Goal: Task Accomplishment & Management: Use online tool/utility

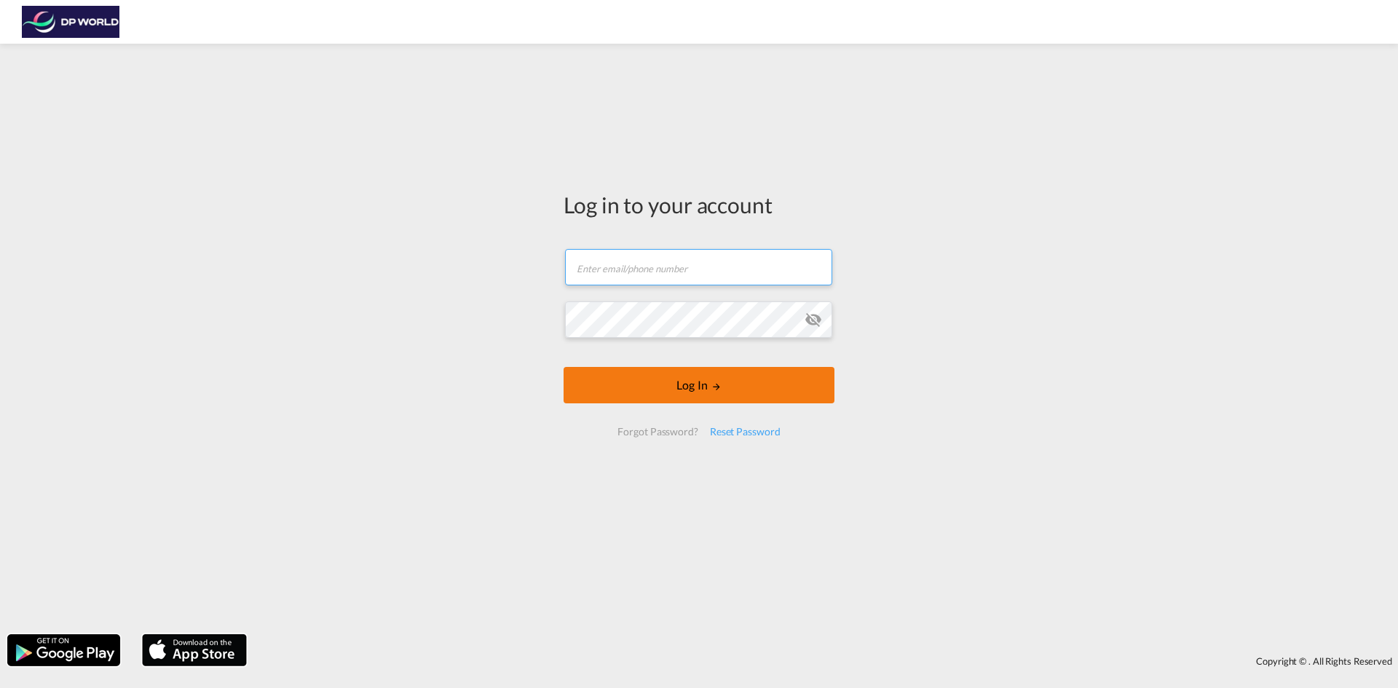
type input "[PERSON_NAME][EMAIL_ADDRESS][PERSON_NAME][DOMAIN_NAME]"
click at [673, 388] on button "Log In" at bounding box center [699, 385] width 271 height 36
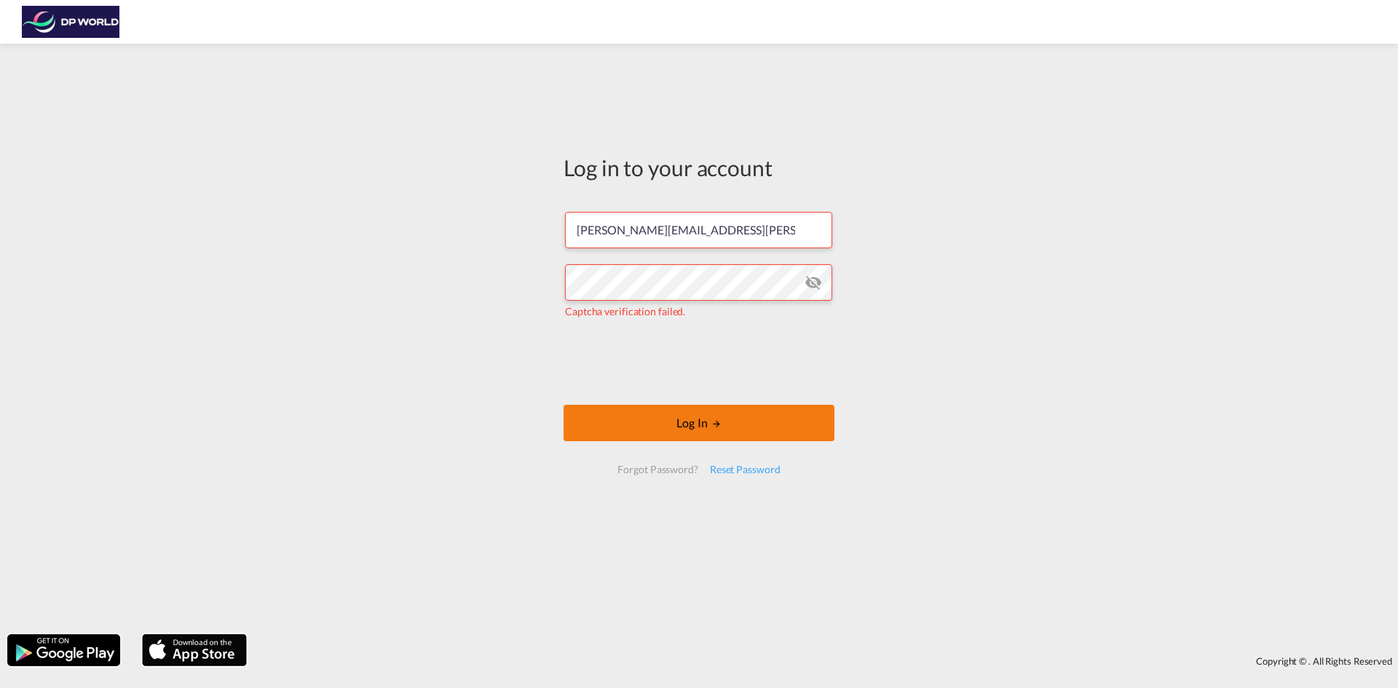
click at [709, 431] on button "Log In" at bounding box center [699, 423] width 271 height 36
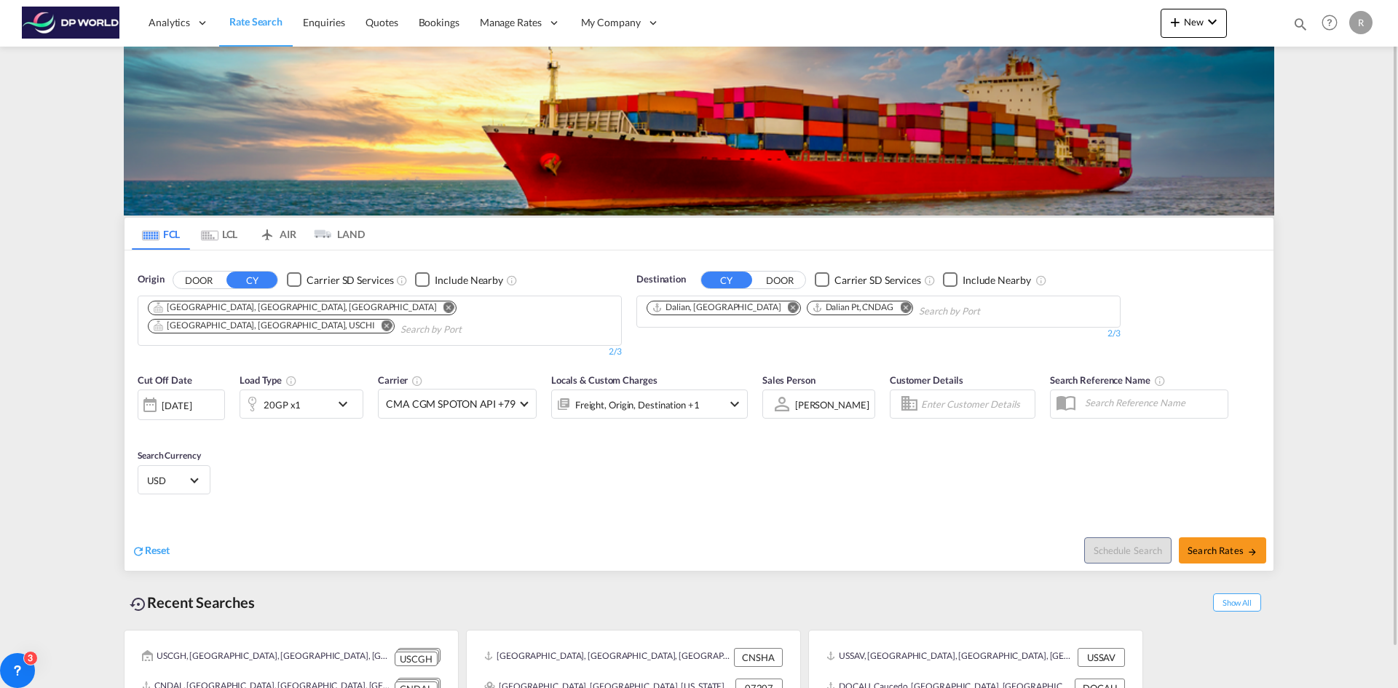
click at [1244, 16] on div at bounding box center [1255, 23] width 57 height 44
click at [1224, 17] on button "New" at bounding box center [1194, 23] width 66 height 29
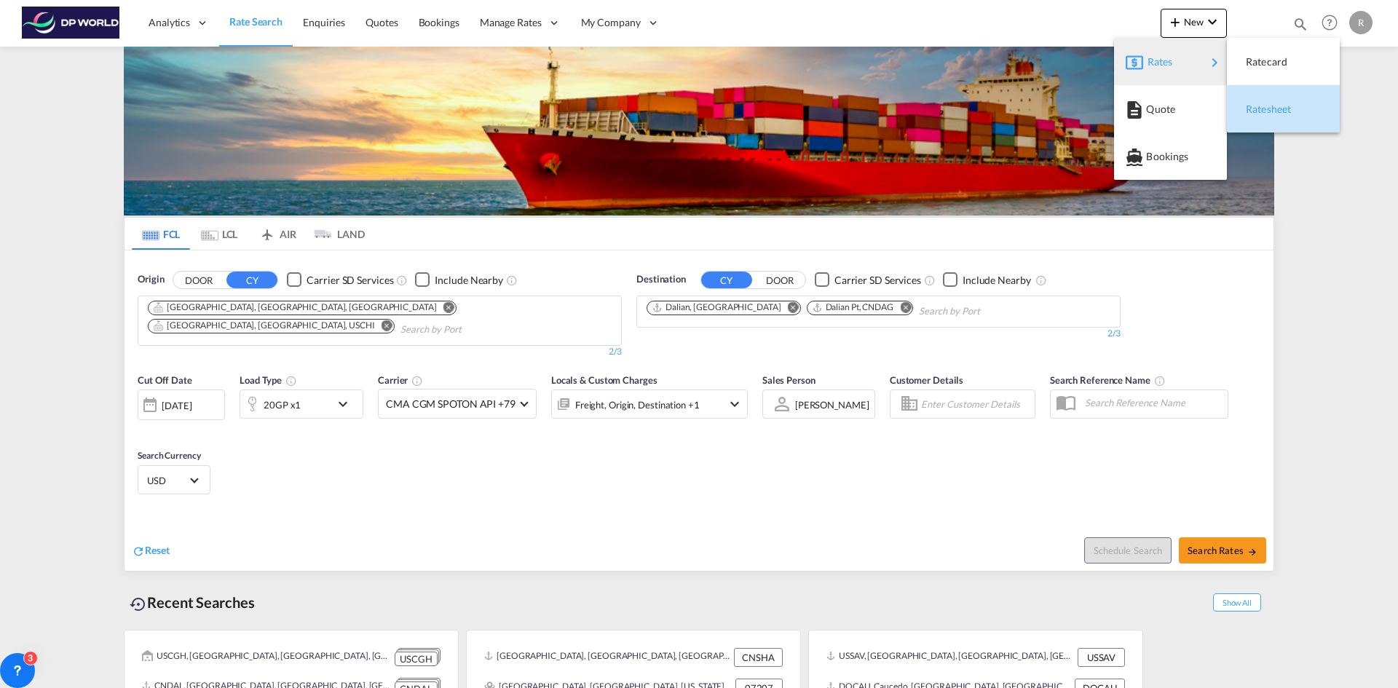
click at [1295, 127] on div "Ratesheet" at bounding box center [1273, 109] width 54 height 36
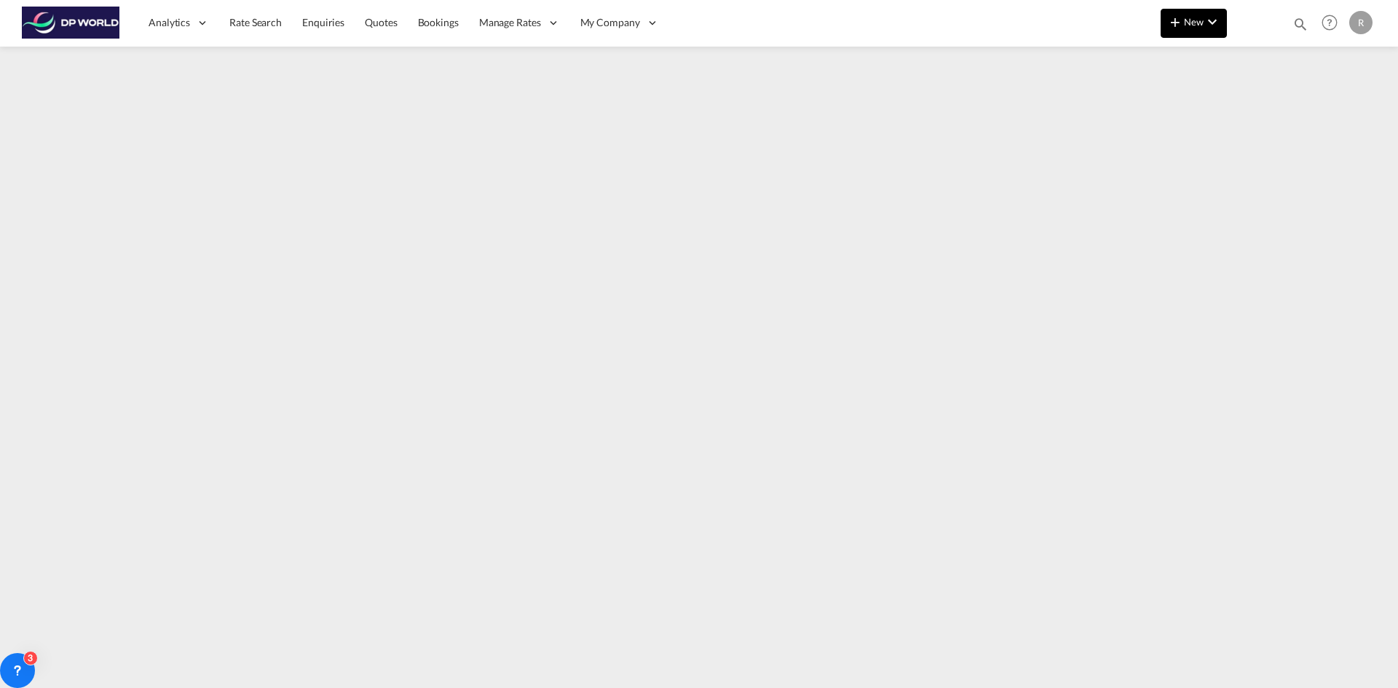
click at [1180, 25] on md-icon "icon-plus 400-fg" at bounding box center [1175, 21] width 17 height 17
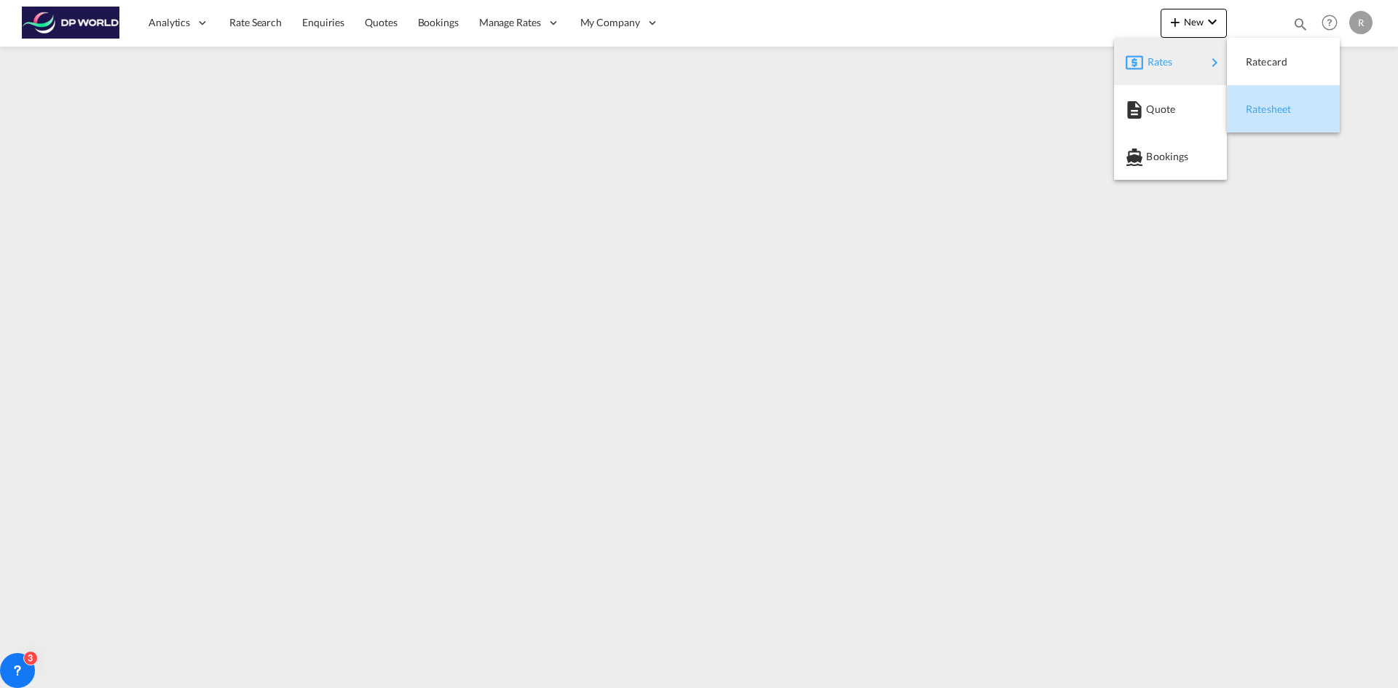
click at [1262, 106] on span "Ratesheet" at bounding box center [1254, 109] width 16 height 29
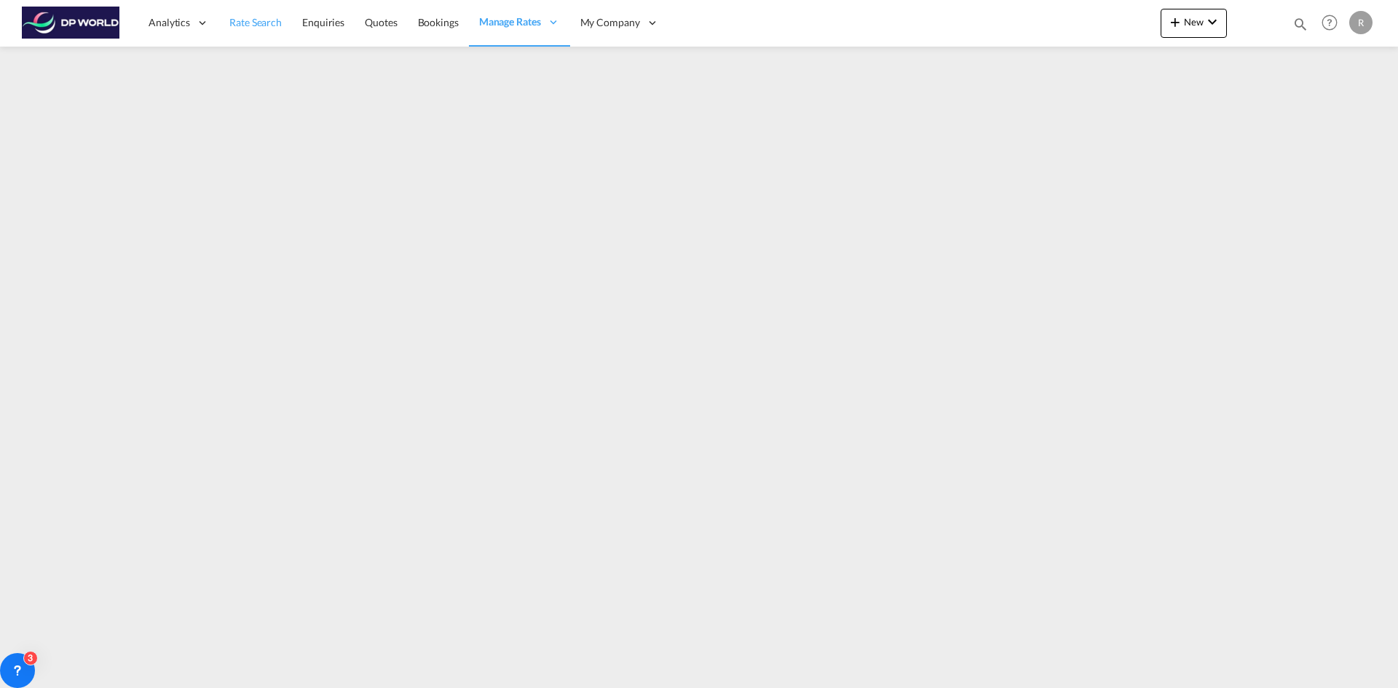
click at [261, 22] on span "Rate Search" at bounding box center [255, 22] width 52 height 12
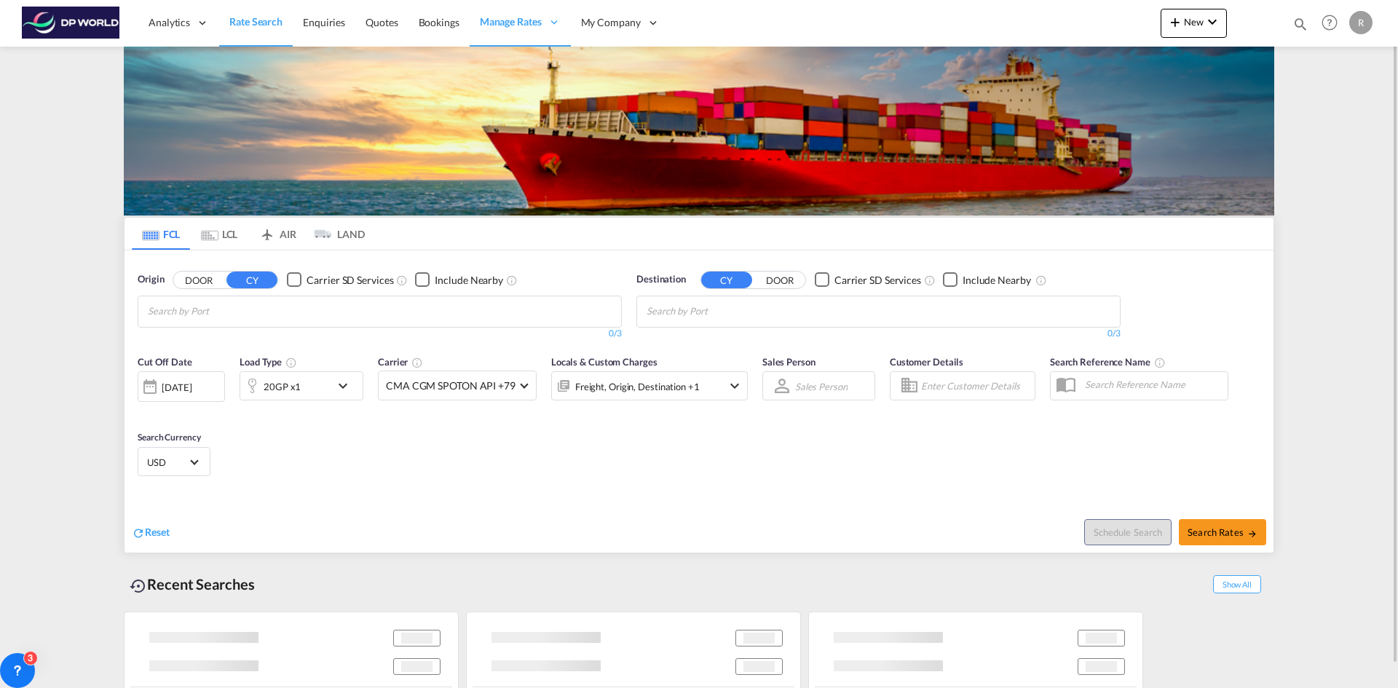
click at [237, 317] on input "Chips input." at bounding box center [217, 311] width 138 height 23
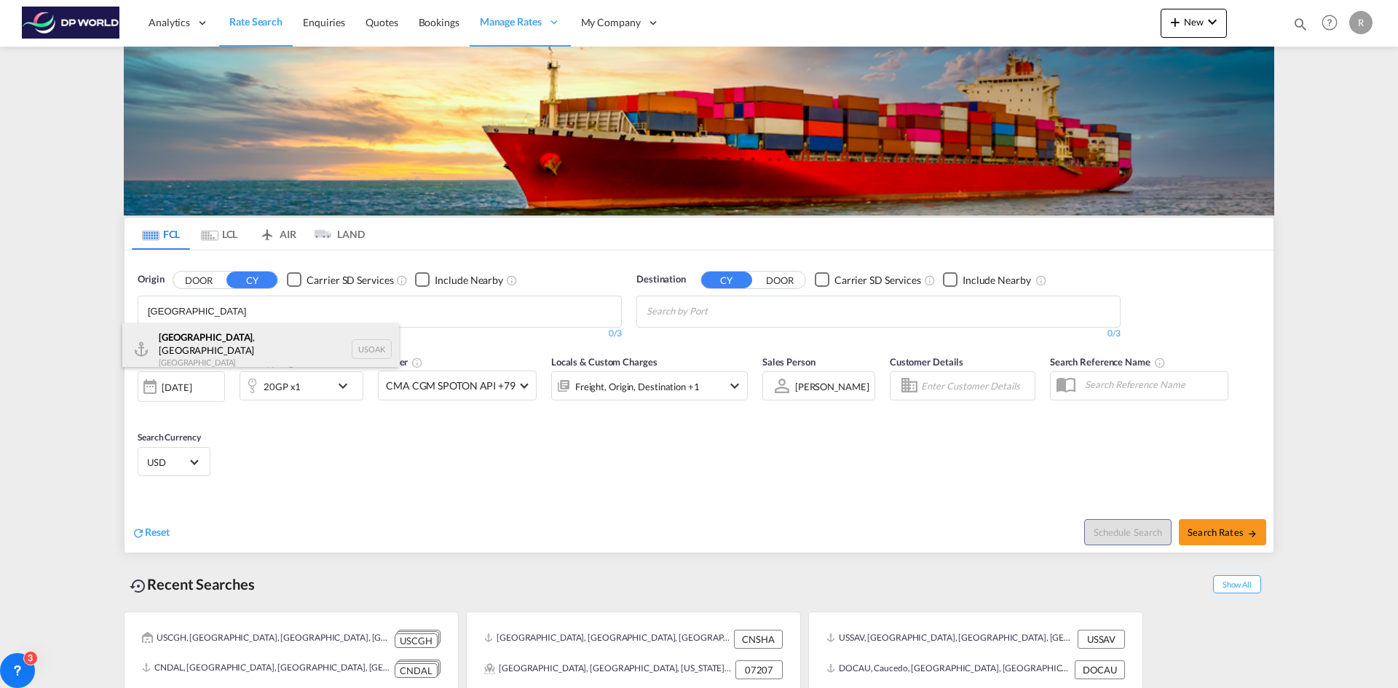
type input "[GEOGRAPHIC_DATA]"
click at [232, 349] on div "[GEOGRAPHIC_DATA] , [GEOGRAPHIC_DATA] [GEOGRAPHIC_DATA] USOAK" at bounding box center [260, 349] width 277 height 52
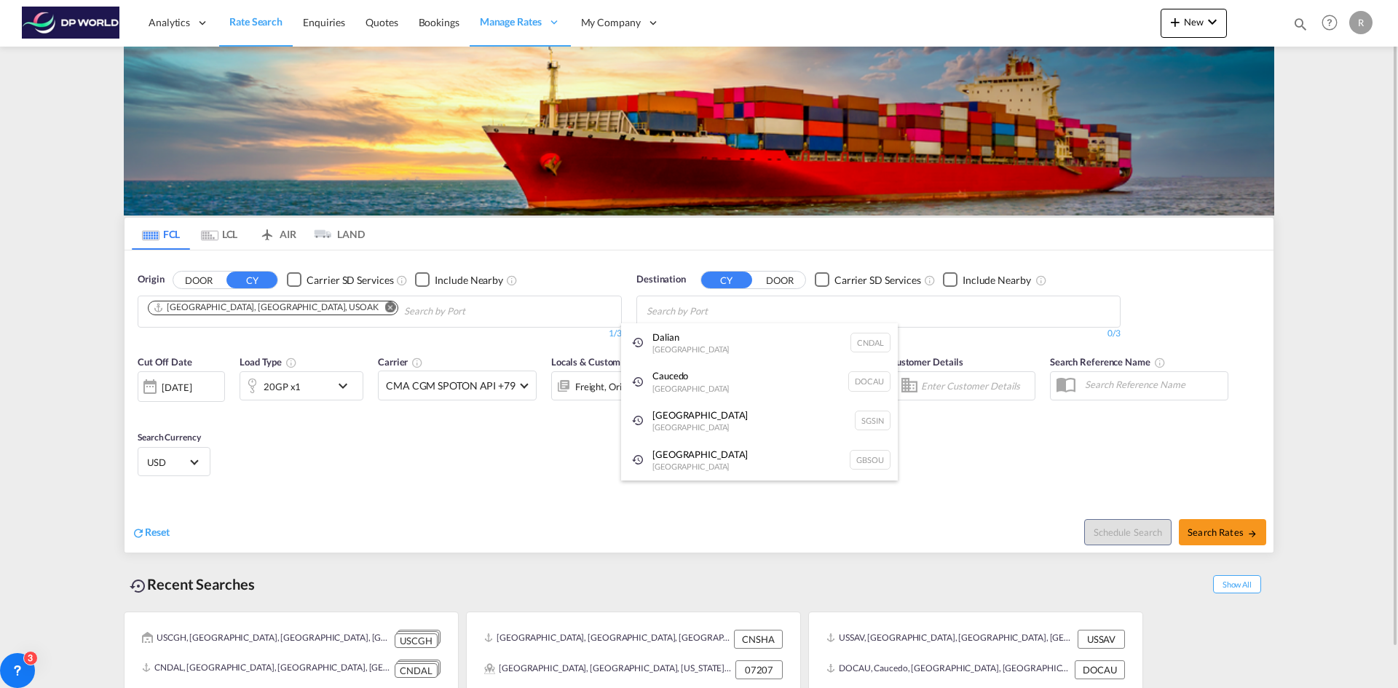
type input "v"
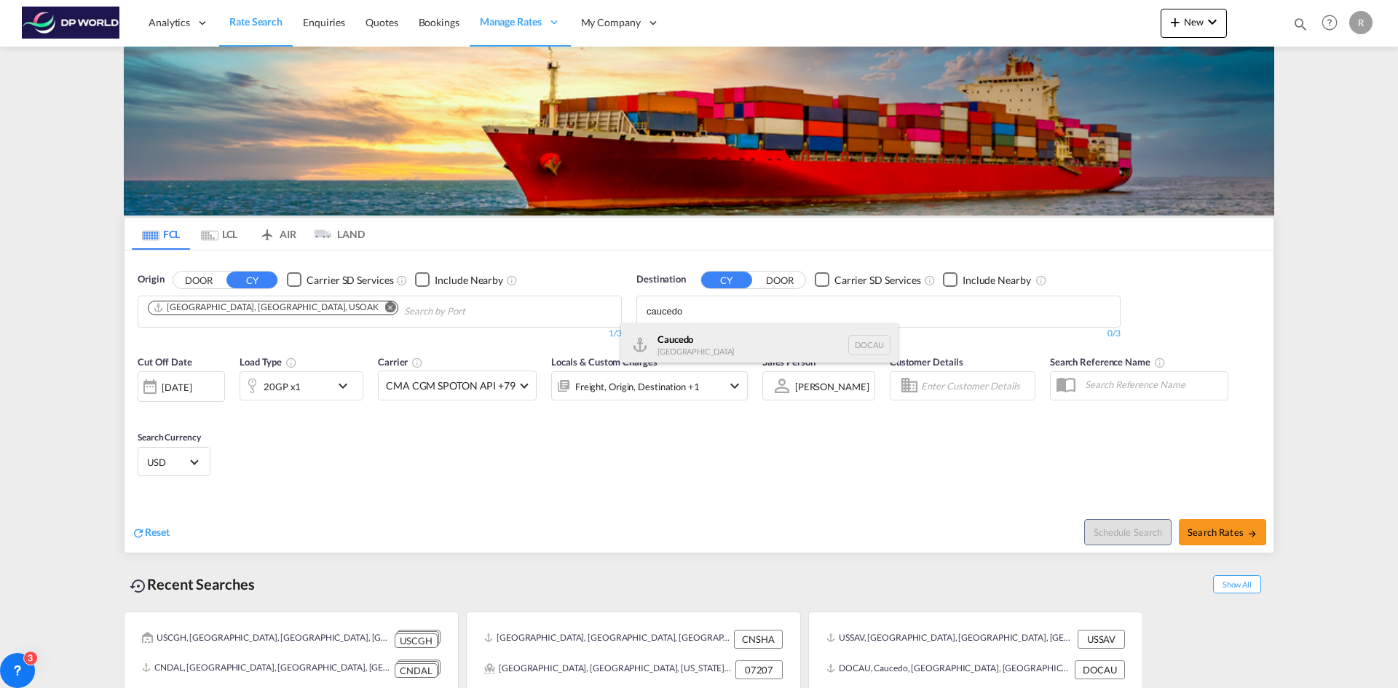
type input "caucedo"
click at [694, 349] on div "Caucedo [GEOGRAPHIC_DATA] DOCAU" at bounding box center [759, 345] width 277 height 44
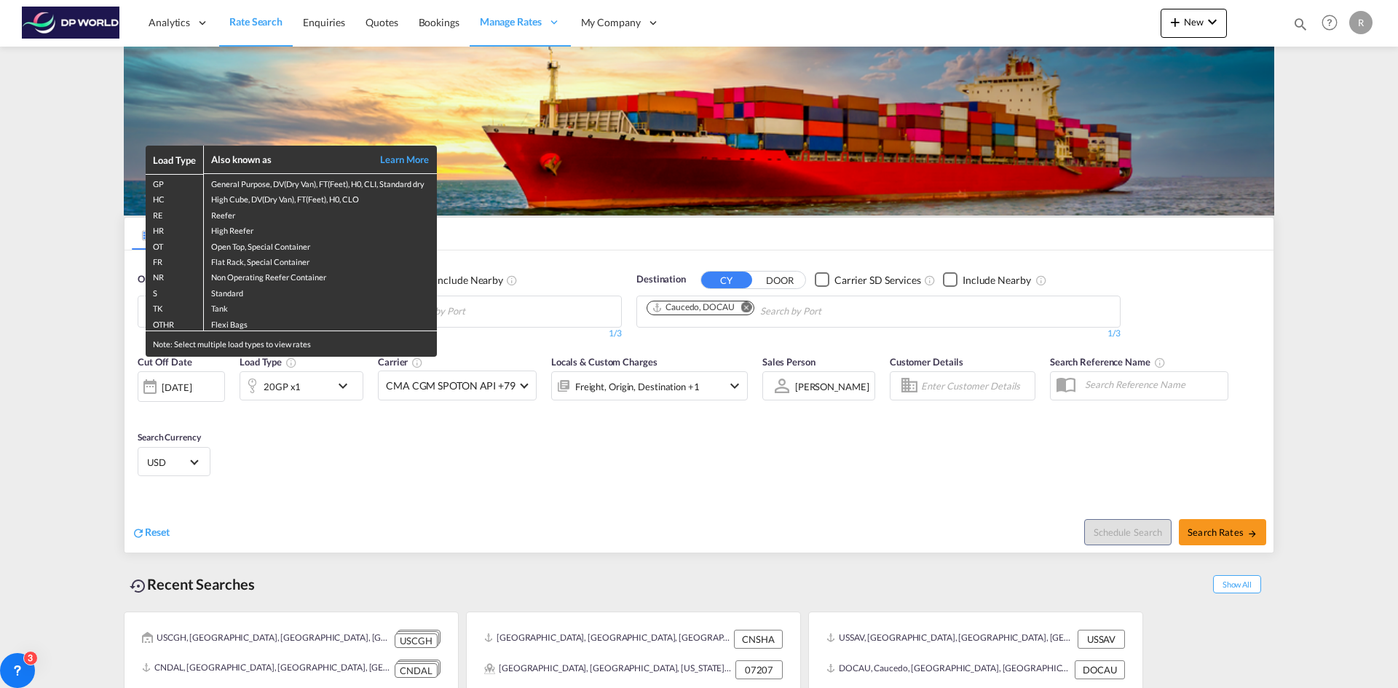
click at [265, 435] on div "Load Type Also known as Learn More GP General Purpose, DV(Dry Van), FT(Feet), H…" at bounding box center [699, 344] width 1398 height 688
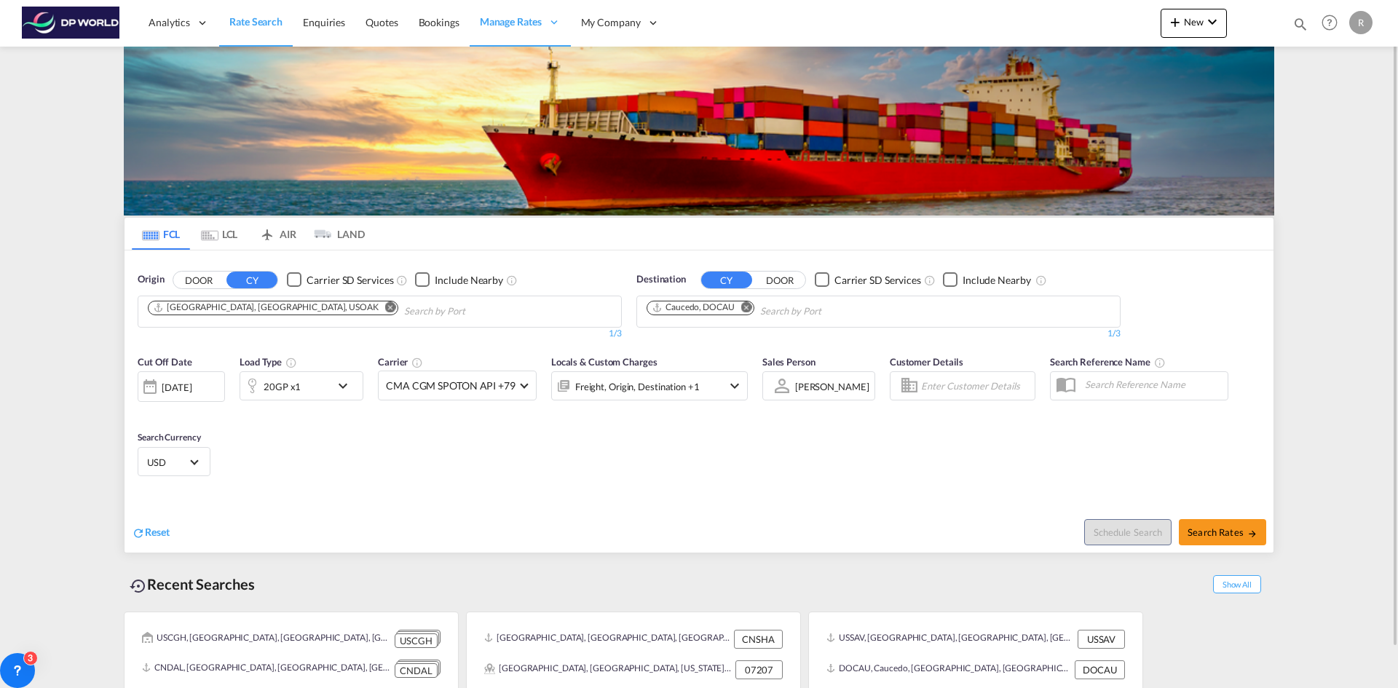
click at [192, 387] on div "[DATE]" at bounding box center [177, 387] width 30 height 13
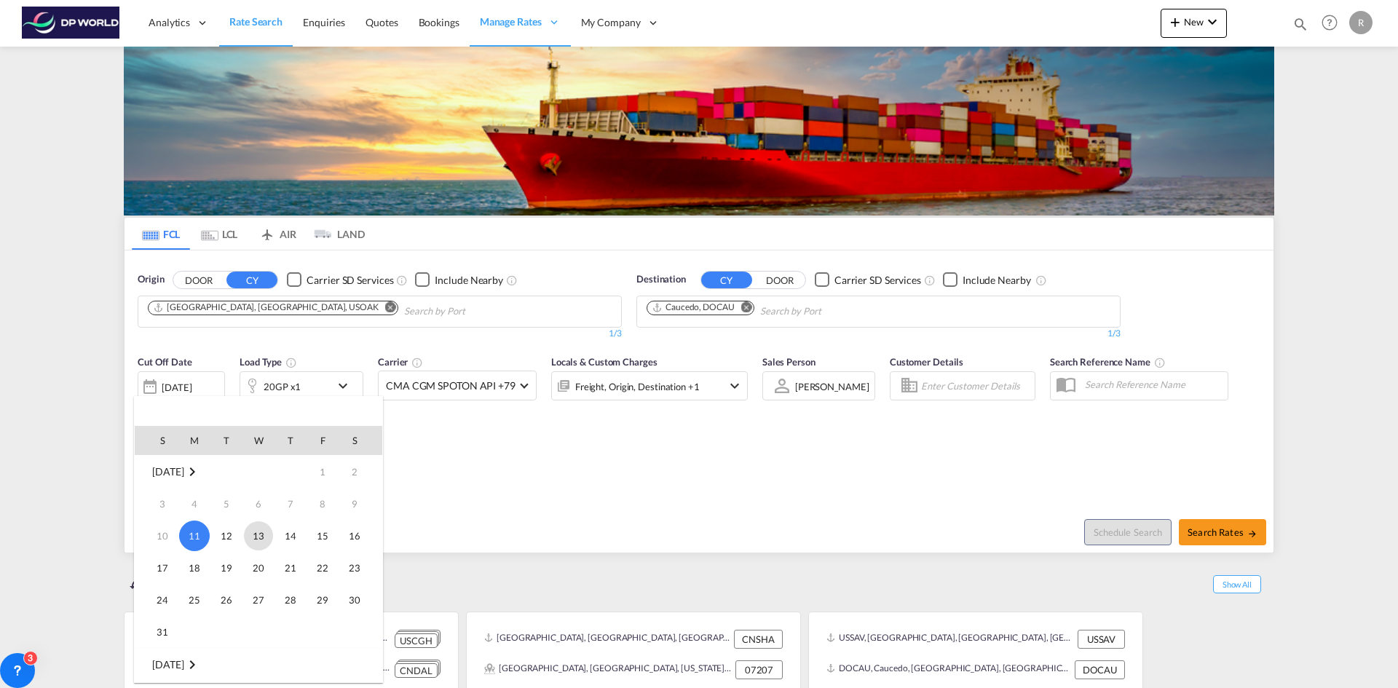
click at [262, 534] on span "13" at bounding box center [258, 535] width 29 height 29
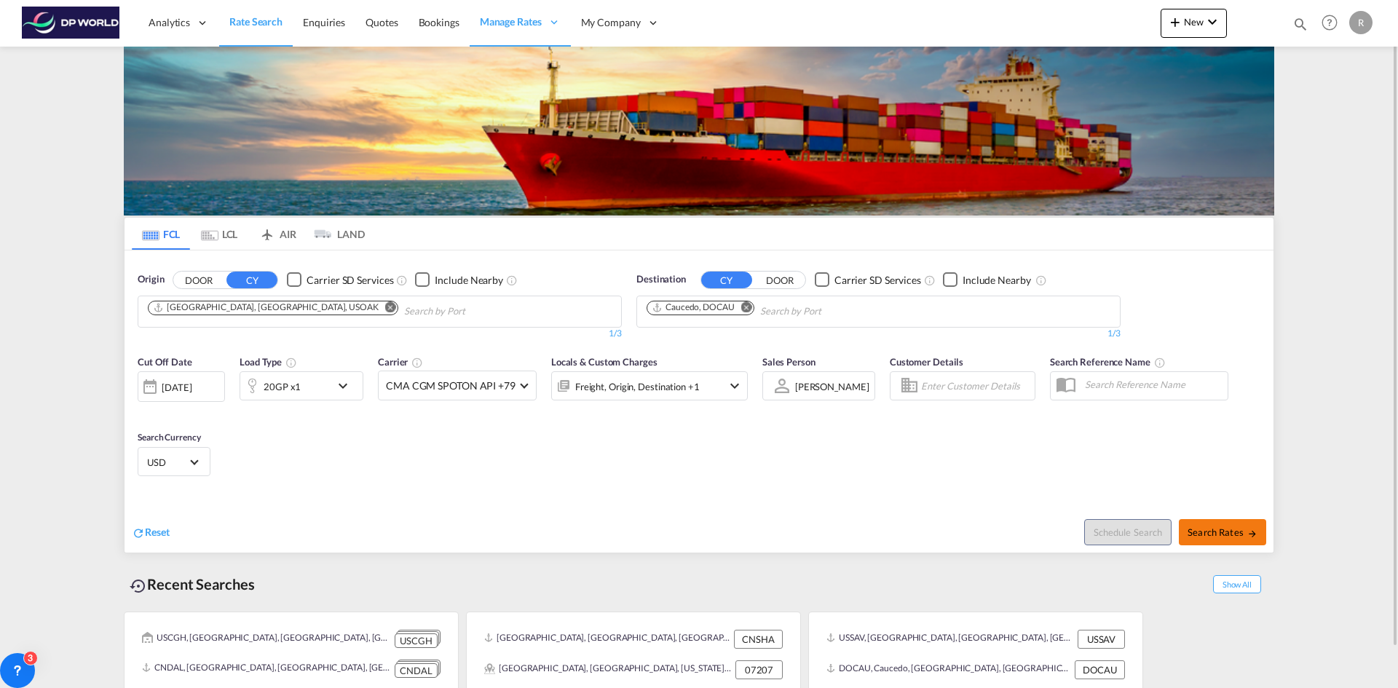
click at [1231, 540] on button "Search Rates" at bounding box center [1222, 532] width 87 height 26
type input "USOAK to DOCAU / [DATE]"
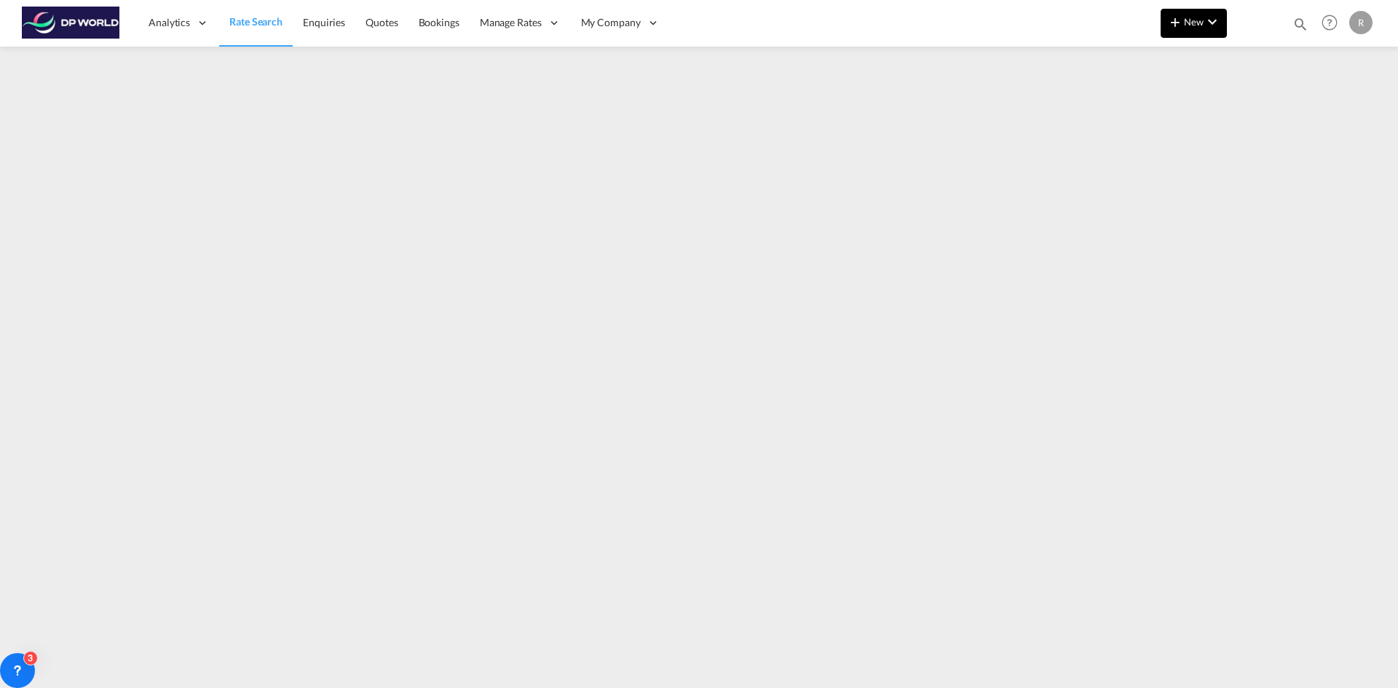
click at [1182, 20] on md-icon "icon-plus 400-fg" at bounding box center [1175, 21] width 17 height 17
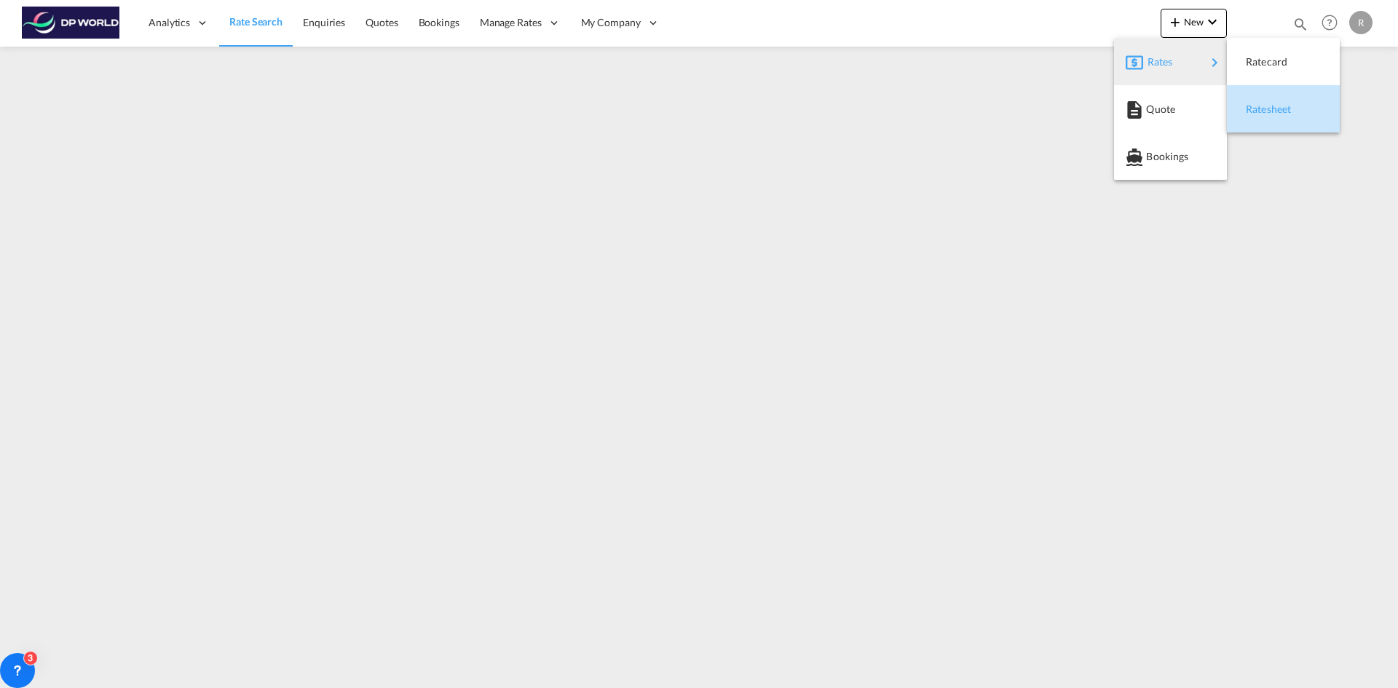
click at [1268, 122] on div "Ratesheet" at bounding box center [1273, 109] width 54 height 36
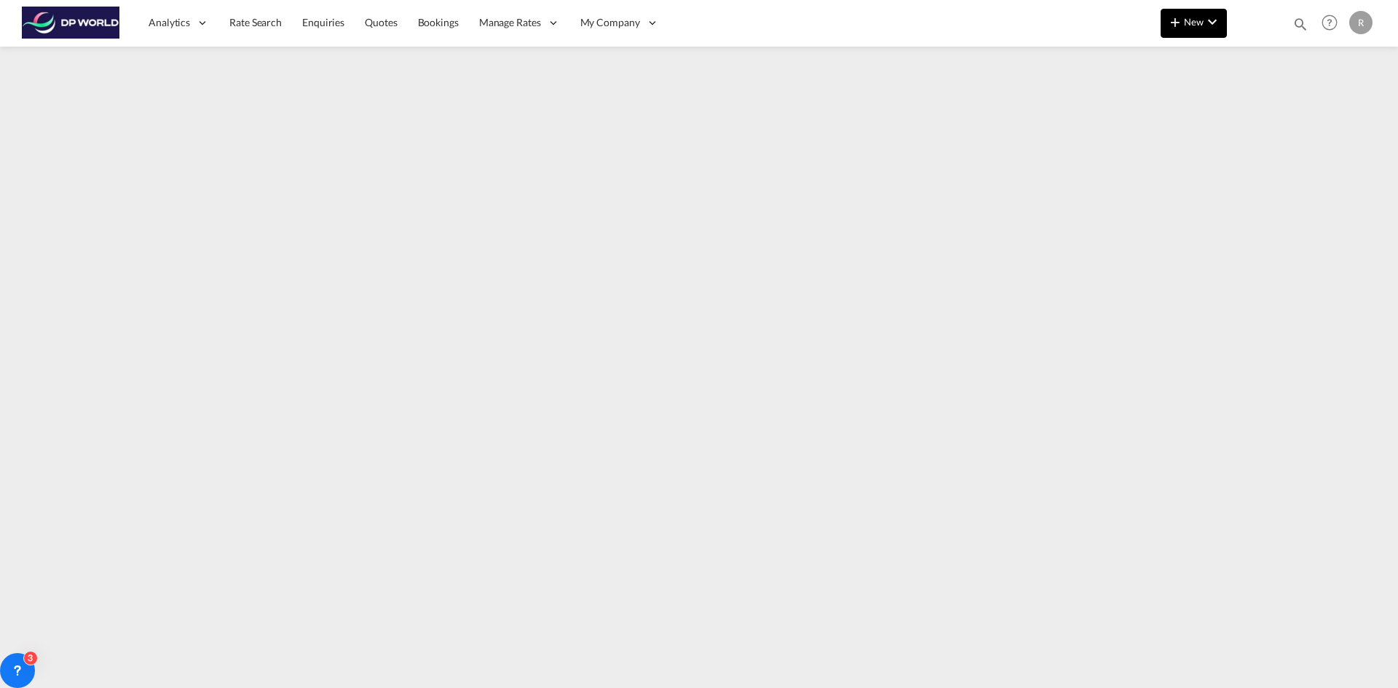
click at [1209, 18] on md-icon "icon-chevron-down" at bounding box center [1212, 21] width 17 height 17
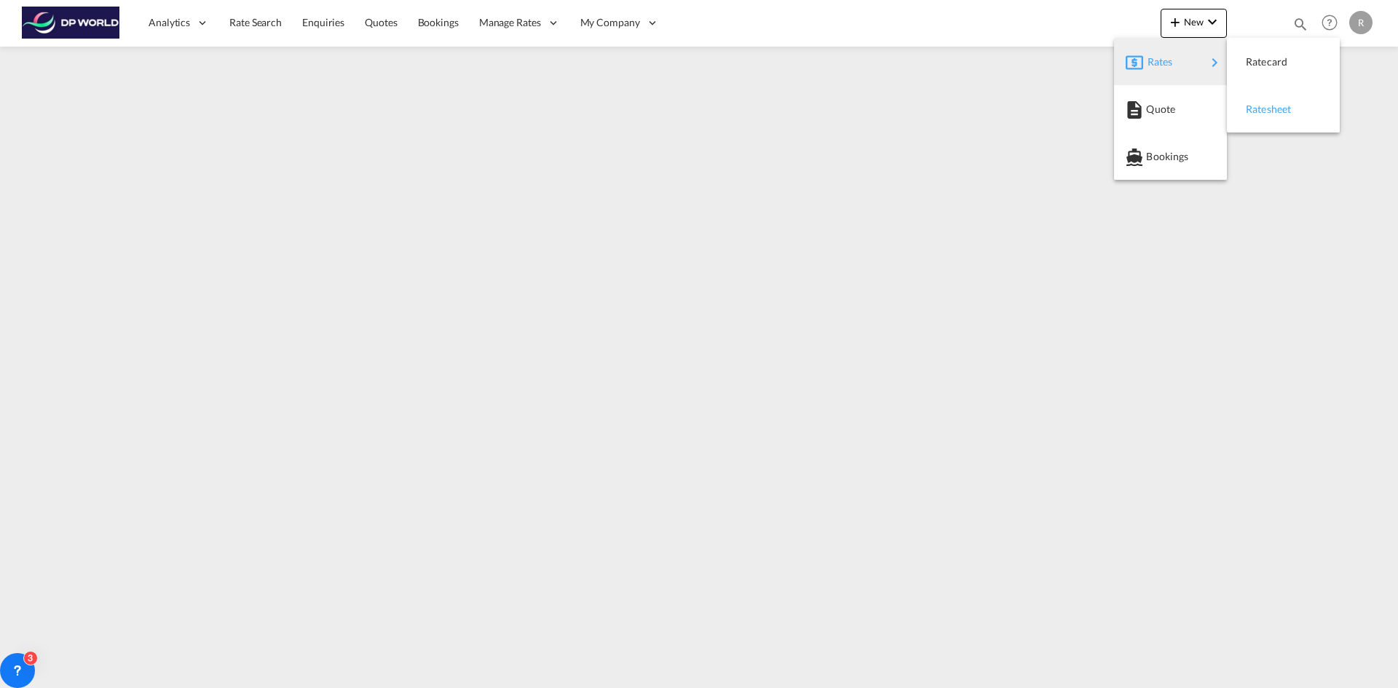
click at [1254, 116] on span "Ratesheet" at bounding box center [1254, 109] width 16 height 29
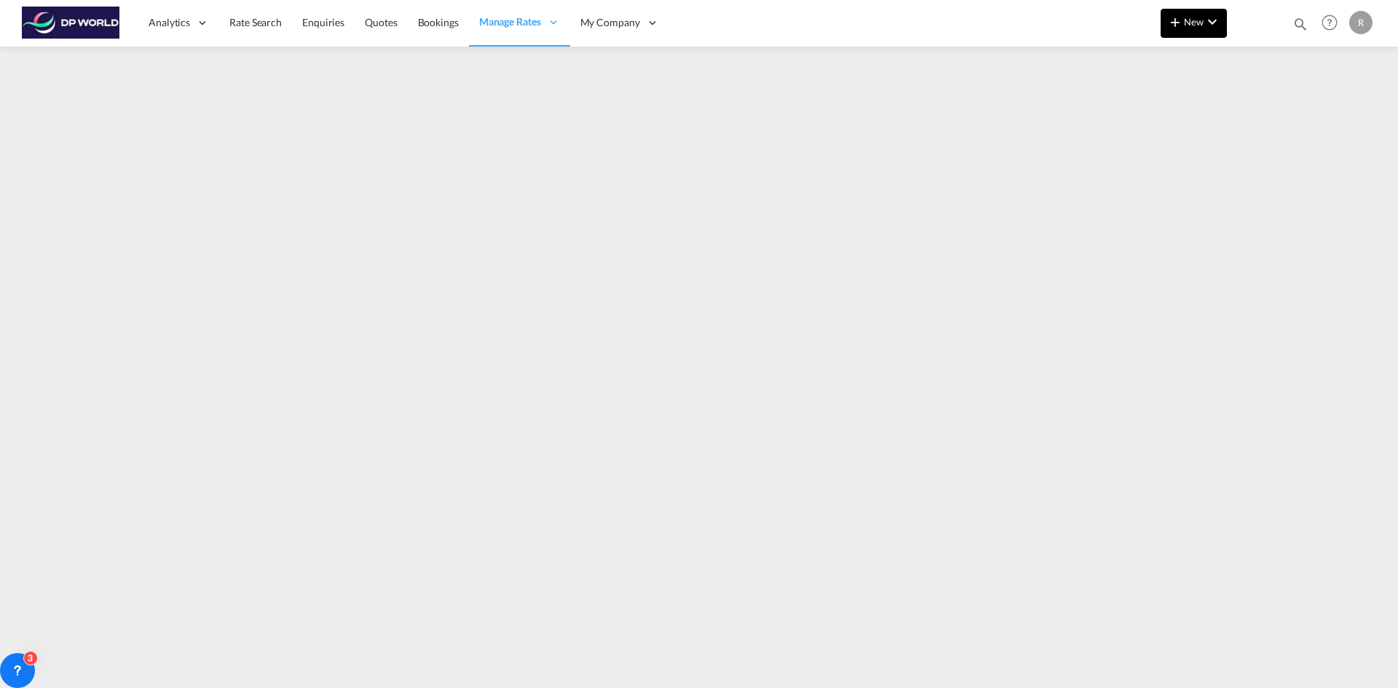
click at [1180, 18] on md-icon "icon-plus 400-fg" at bounding box center [1175, 21] width 17 height 17
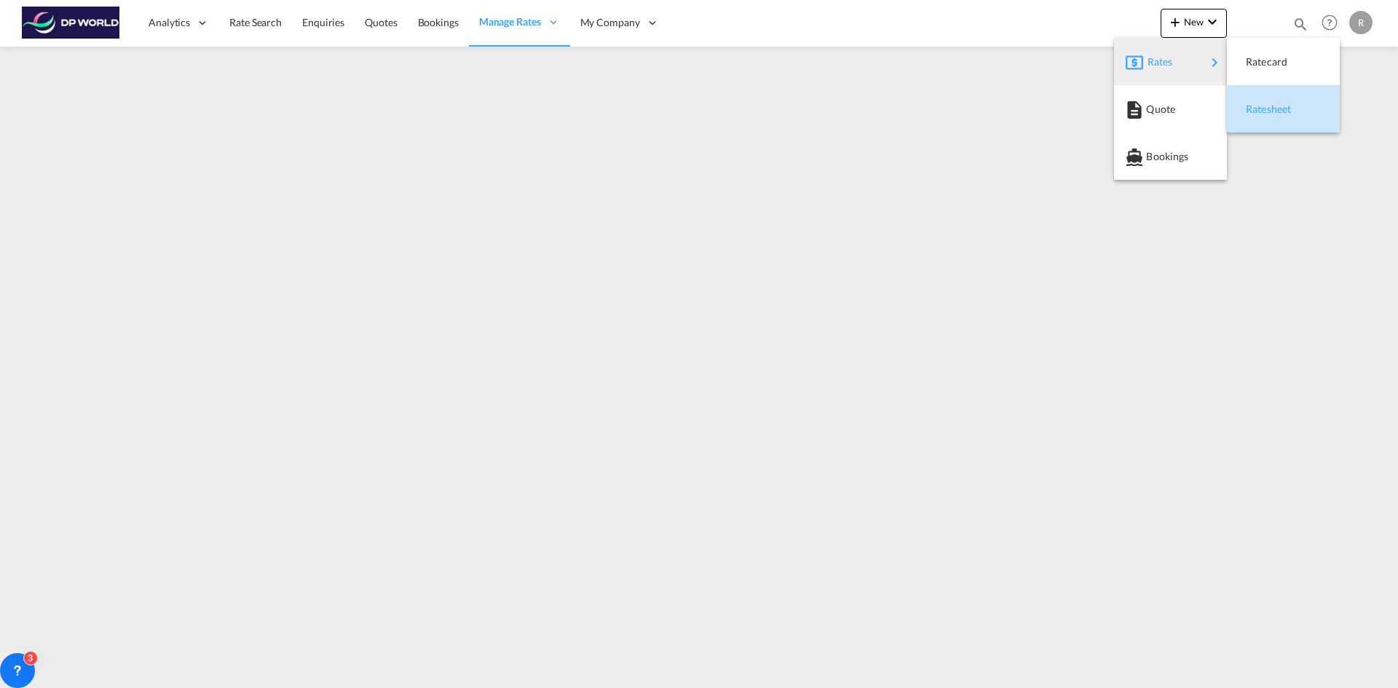
click at [1271, 115] on div "Ratesheet" at bounding box center [1273, 109] width 54 height 36
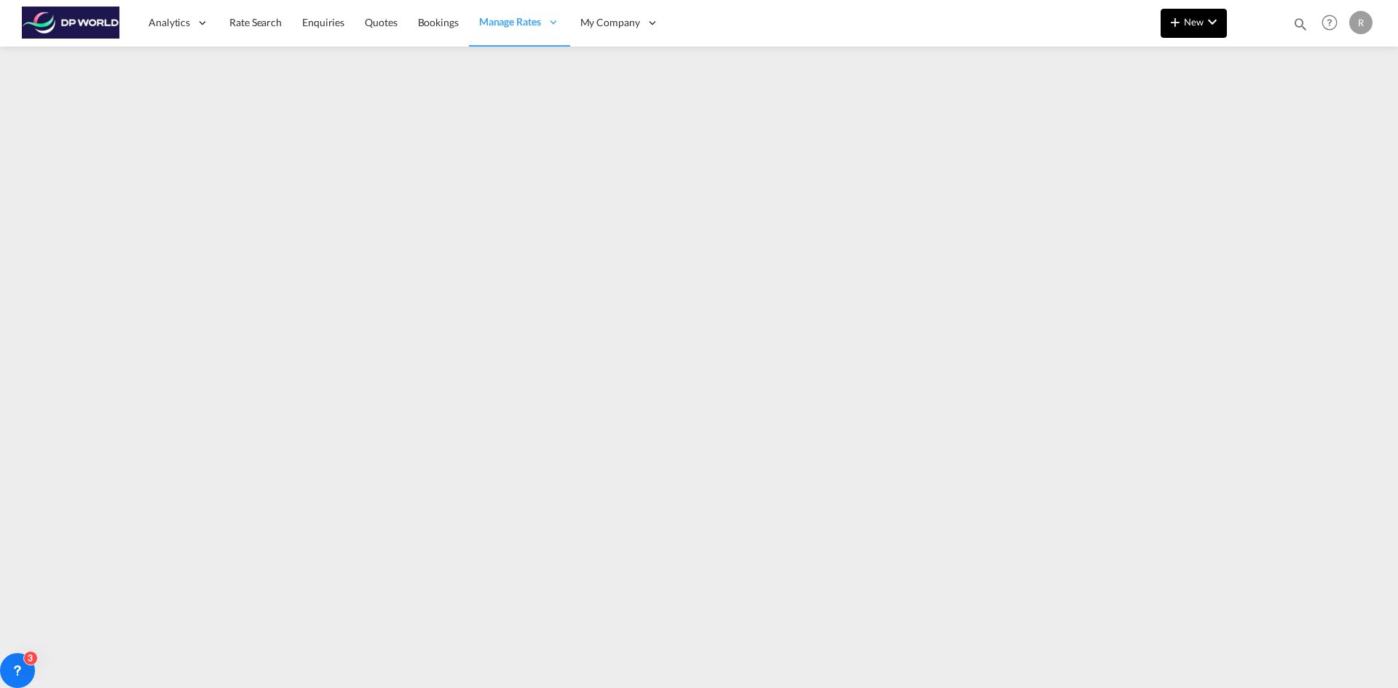
click at [1191, 24] on span "New" at bounding box center [1194, 22] width 55 height 12
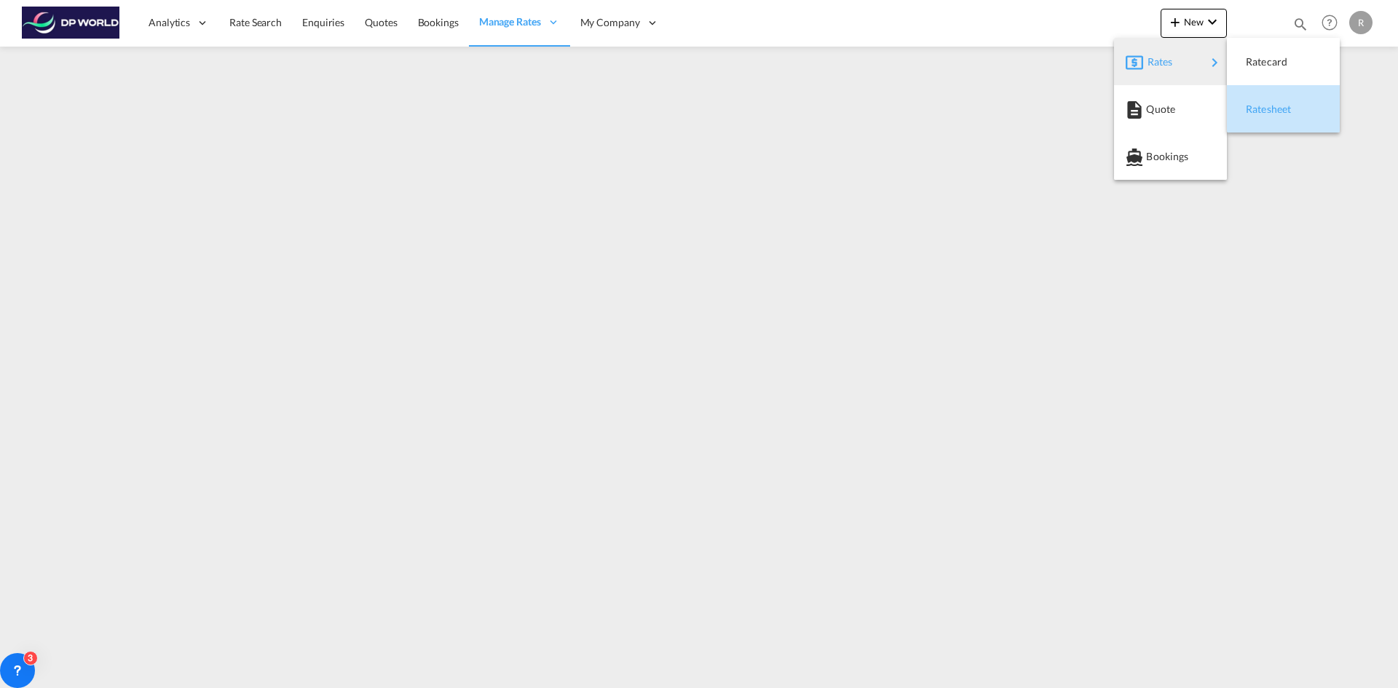
click at [1262, 111] on span "Ratesheet" at bounding box center [1254, 109] width 16 height 29
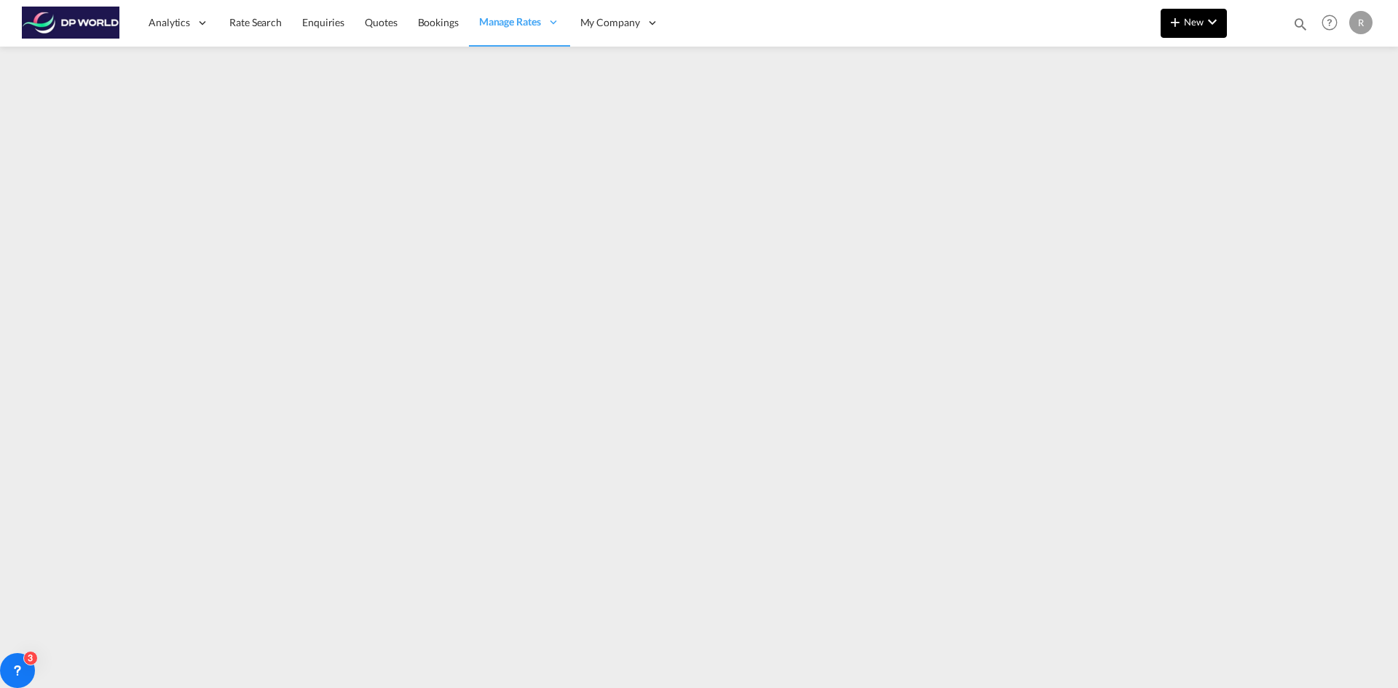
click at [1215, 27] on md-icon "icon-chevron-down" at bounding box center [1212, 21] width 17 height 17
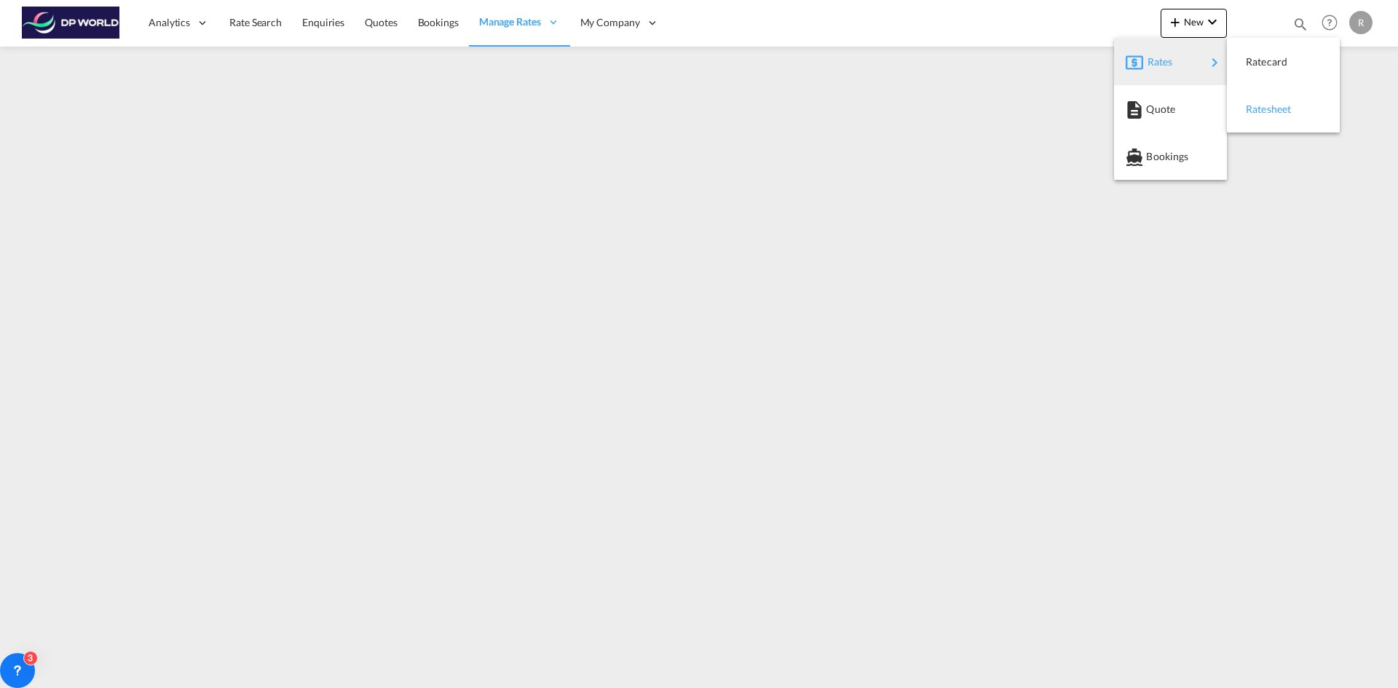
click at [1262, 110] on span "Ratesheet" at bounding box center [1254, 109] width 16 height 29
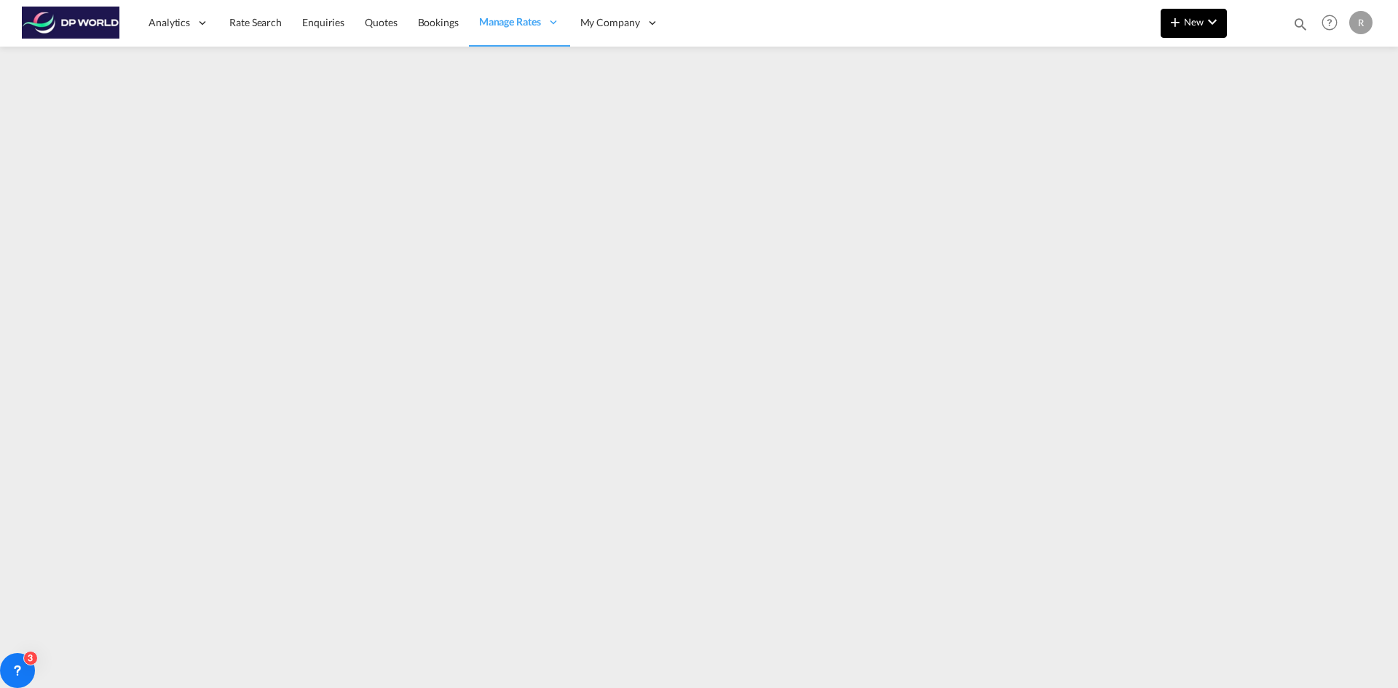
click at [1188, 17] on span "New" at bounding box center [1194, 22] width 55 height 12
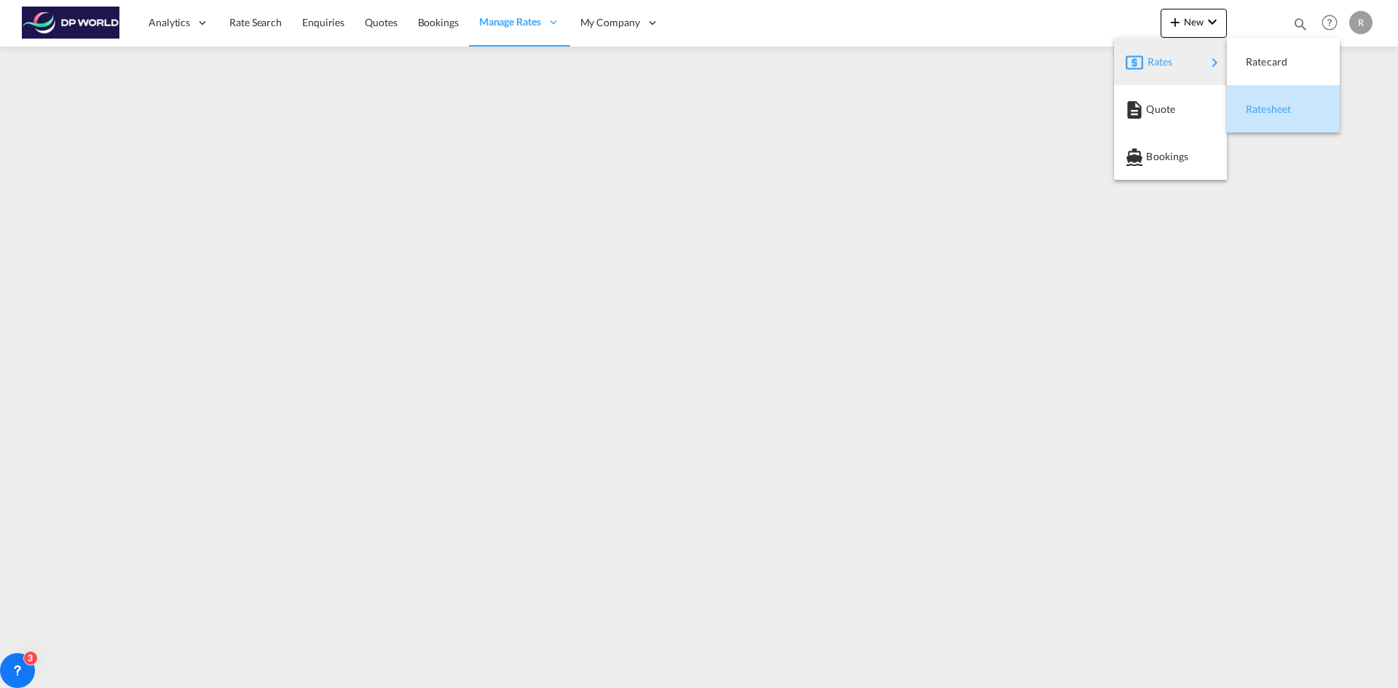
click at [1262, 109] on span "Ratesheet" at bounding box center [1254, 109] width 16 height 29
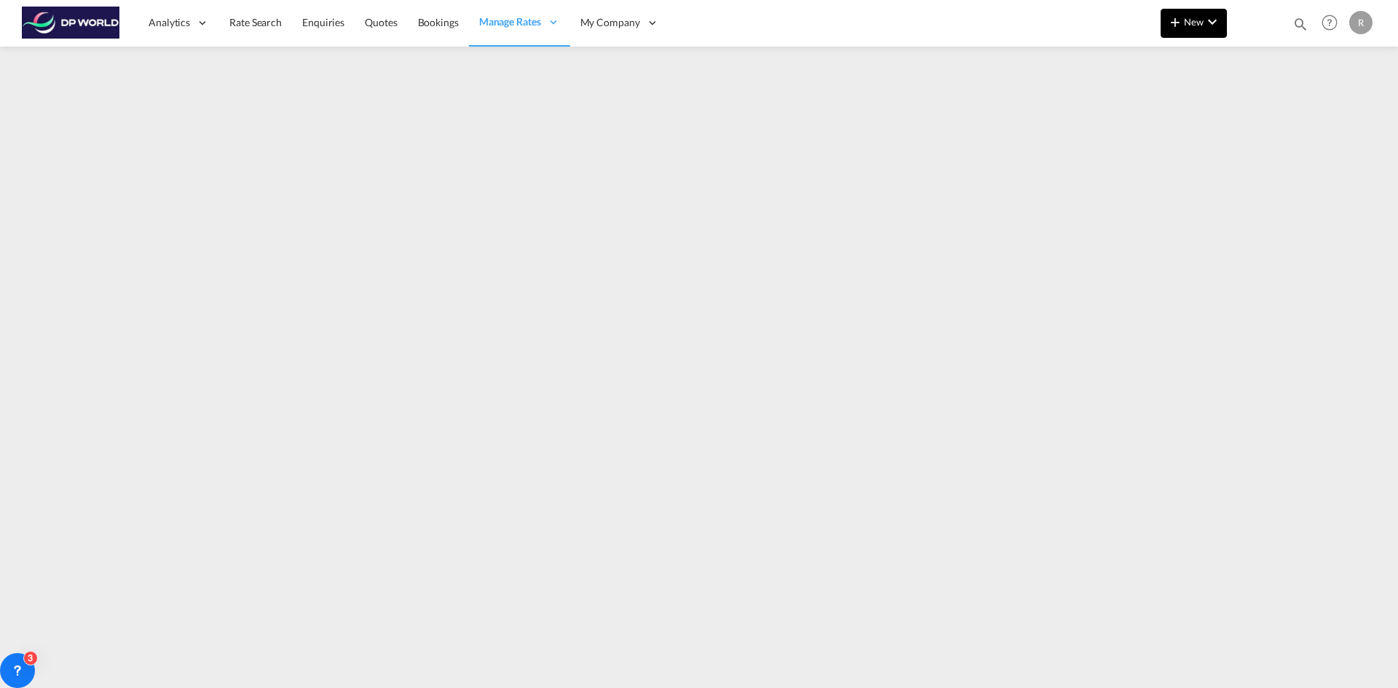
click at [1180, 24] on md-icon "icon-plus 400-fg" at bounding box center [1175, 21] width 17 height 17
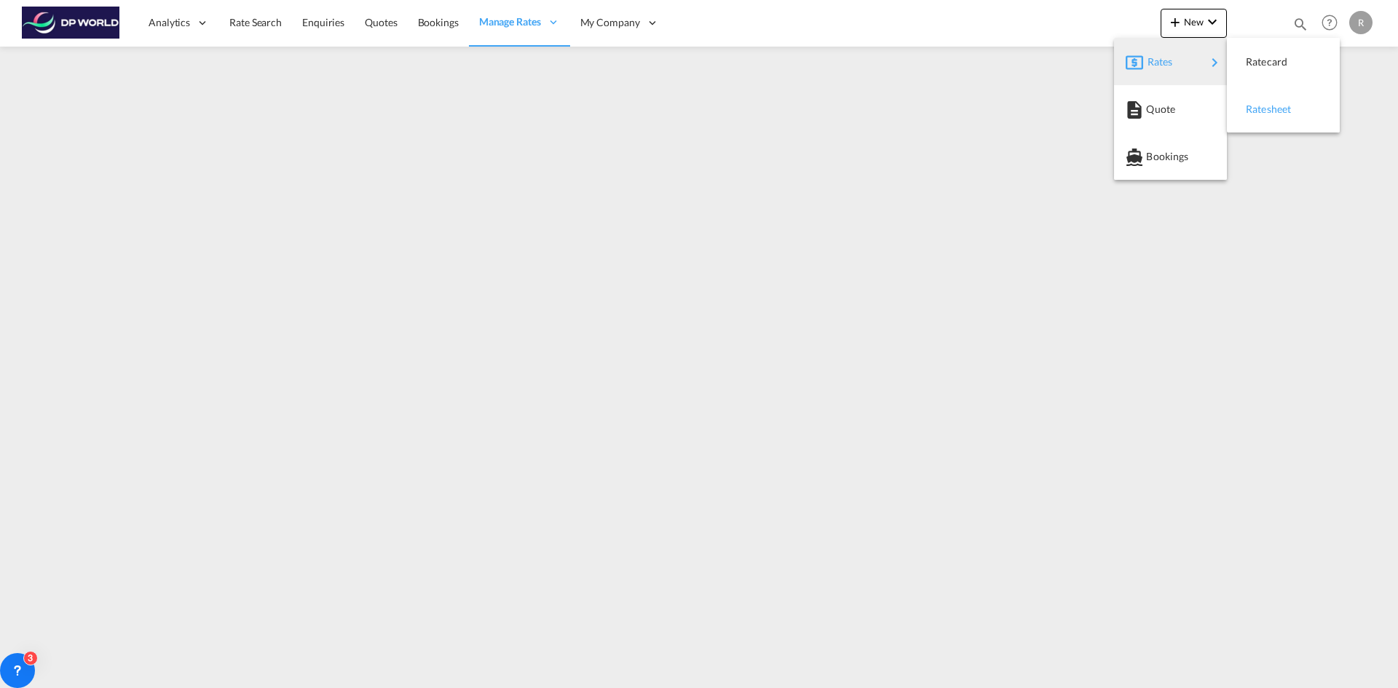
click at [1262, 106] on span "Ratesheet" at bounding box center [1254, 109] width 16 height 29
